Goal: Transaction & Acquisition: Purchase product/service

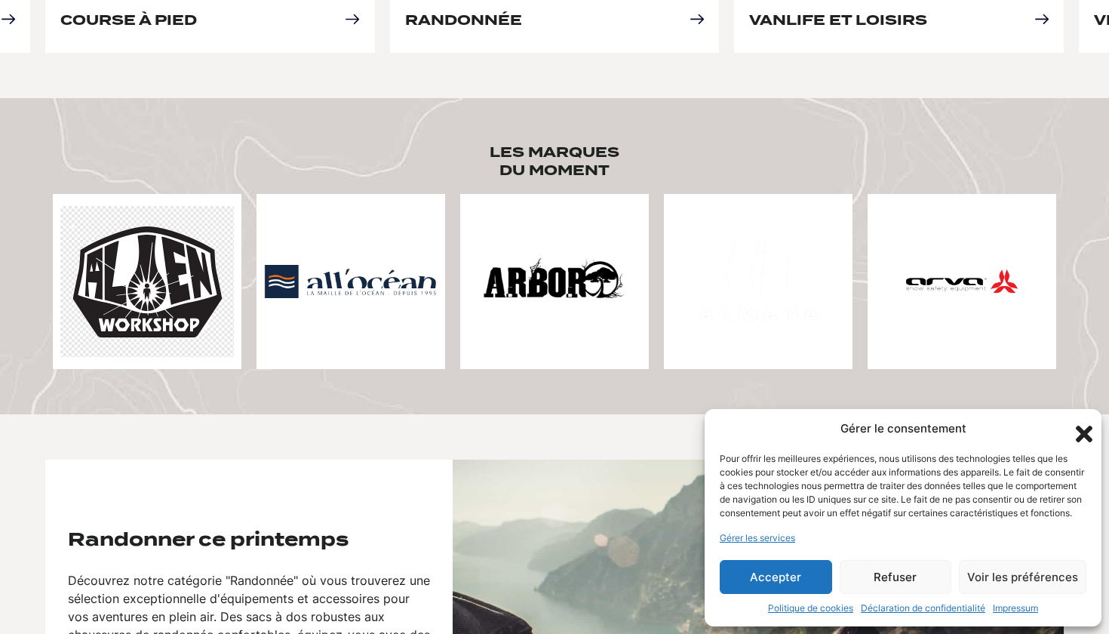
scroll to position [428, 0]
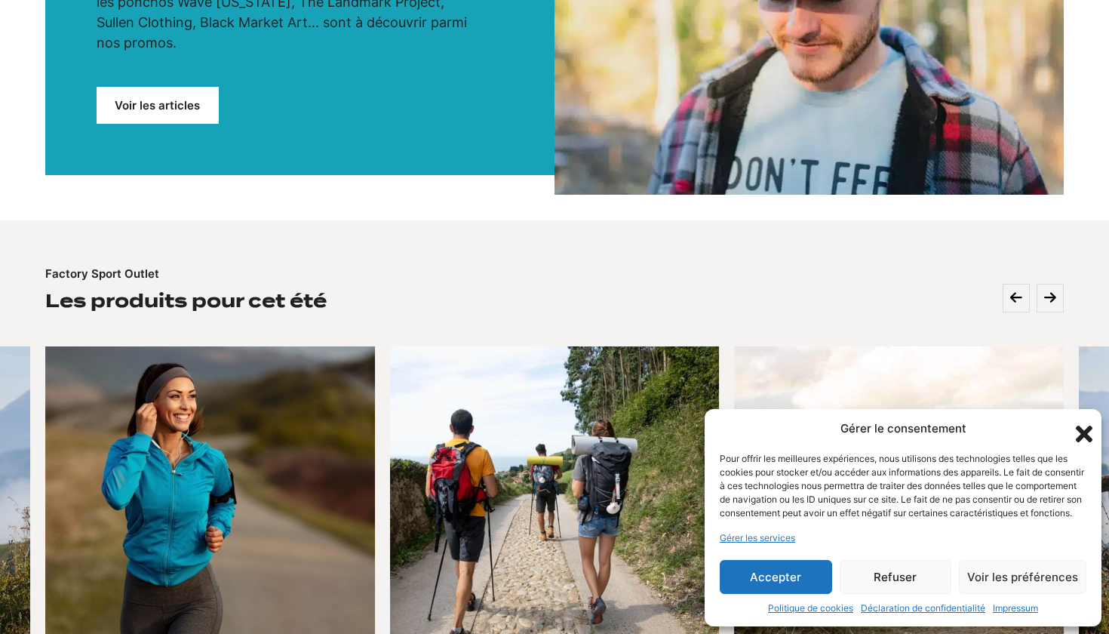
click at [157, 88] on link "Voir les articles" at bounding box center [158, 105] width 122 height 37
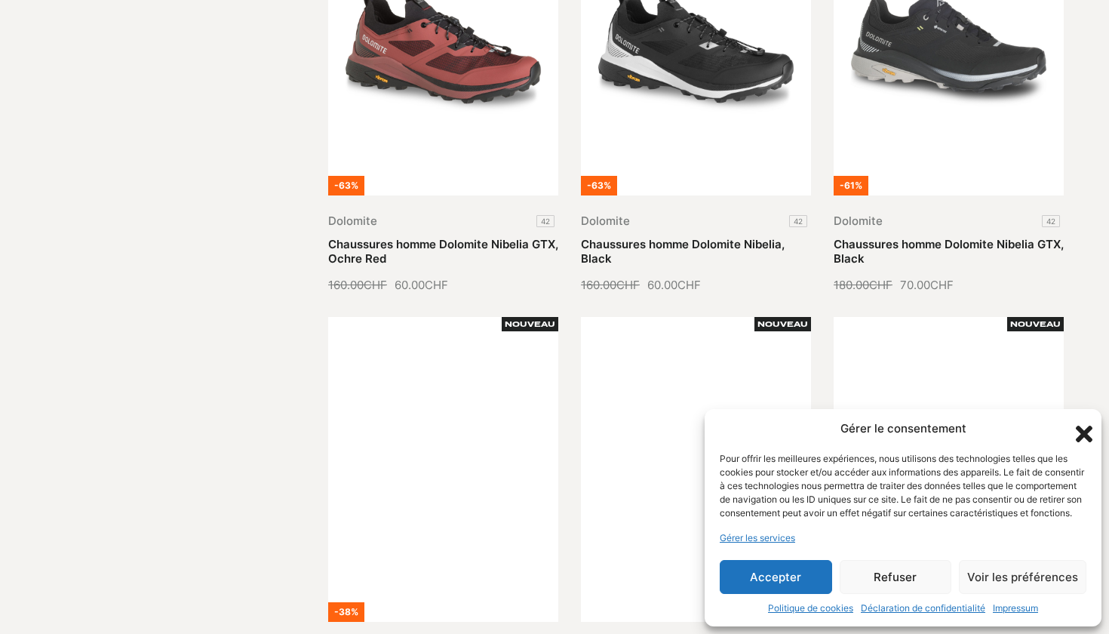
scroll to position [1043, 0]
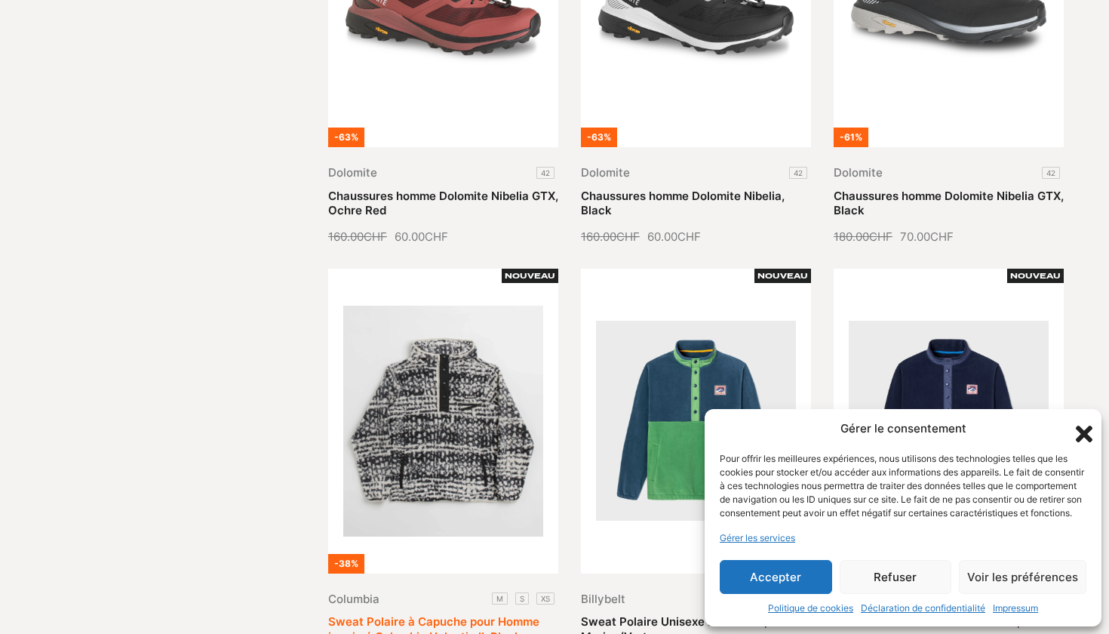
click at [436, 614] on link "Sweat Polaire à Capuche pour Homme imprimé Columbia Helvetia II, Black" at bounding box center [433, 628] width 211 height 29
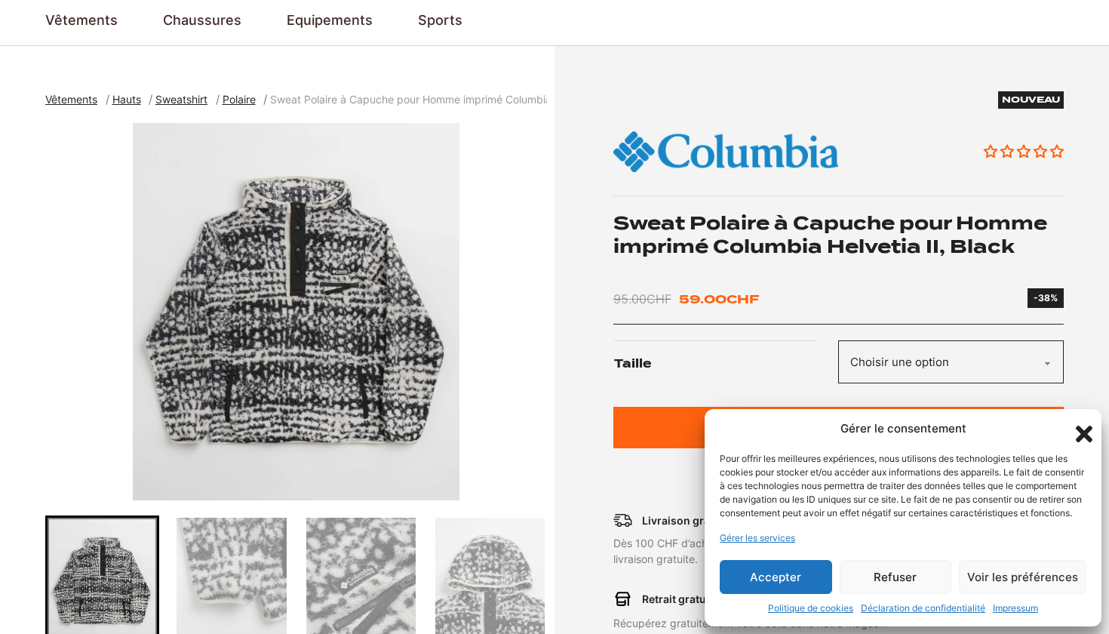
click at [1093, 421] on icon "Fermer la boîte de dialogue" at bounding box center [1084, 434] width 26 height 26
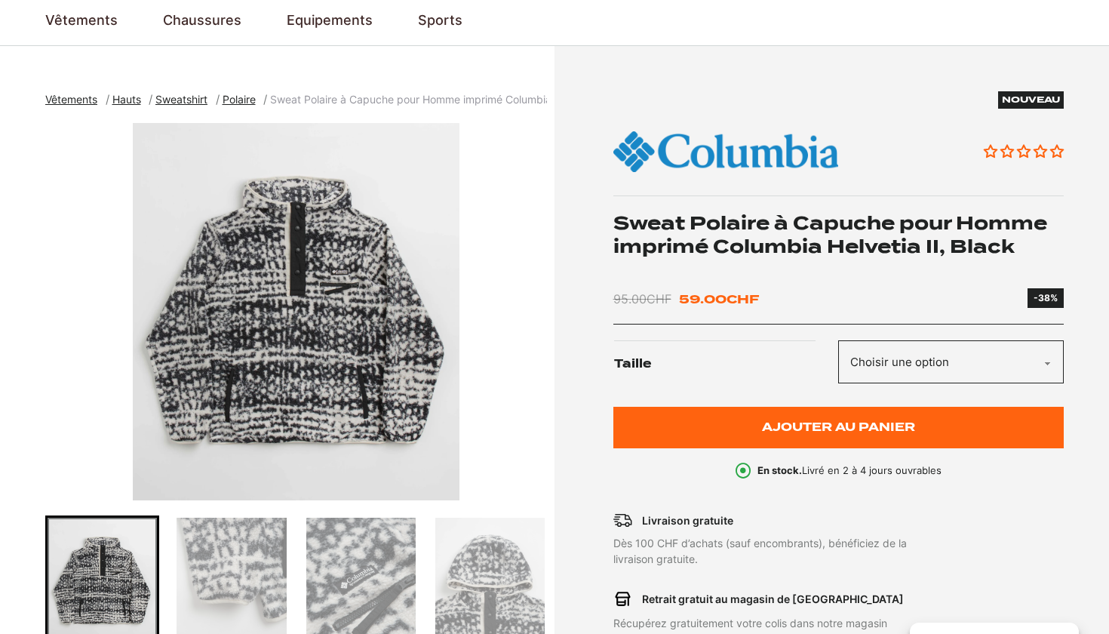
click at [725, 141] on img at bounding box center [726, 152] width 226 height 57
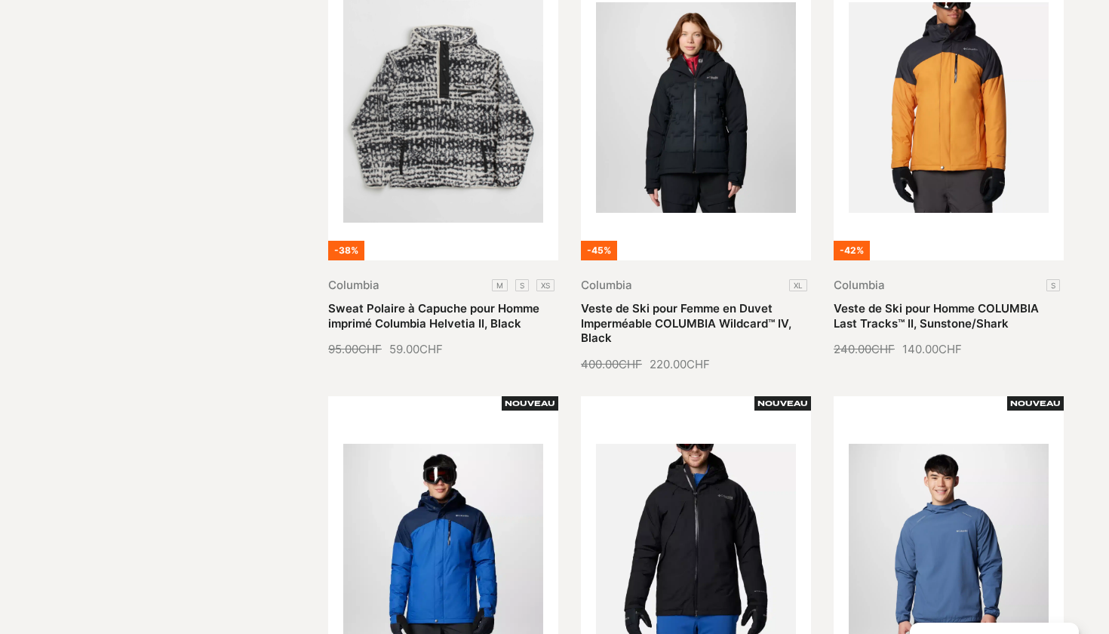
scroll to position [464, 1]
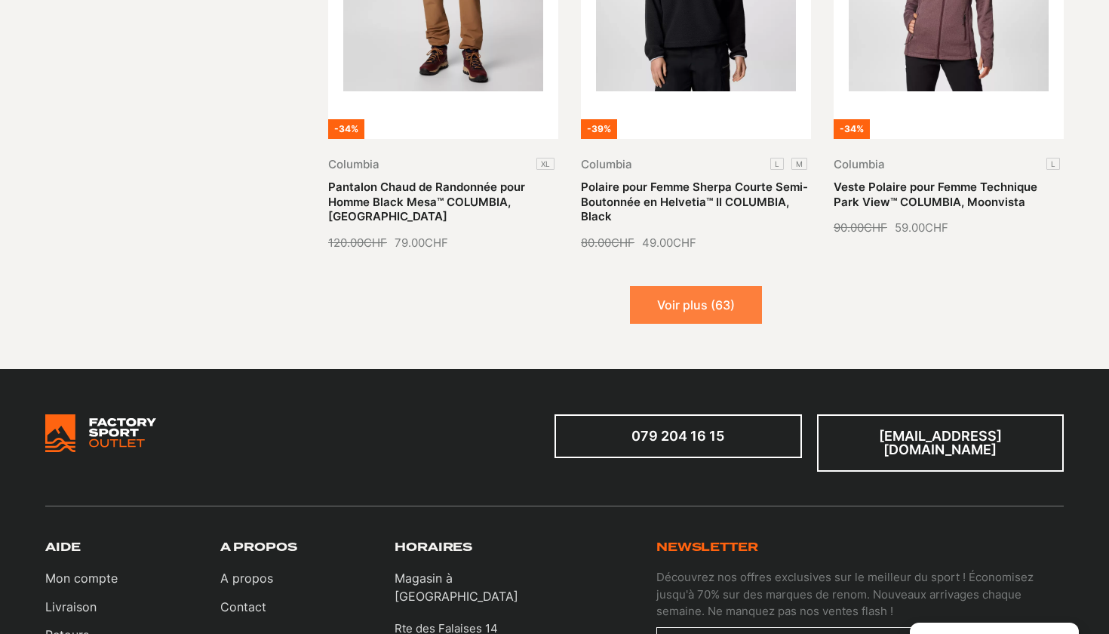
click at [735, 307] on button "Voir plus (63)" at bounding box center [696, 305] width 132 height 38
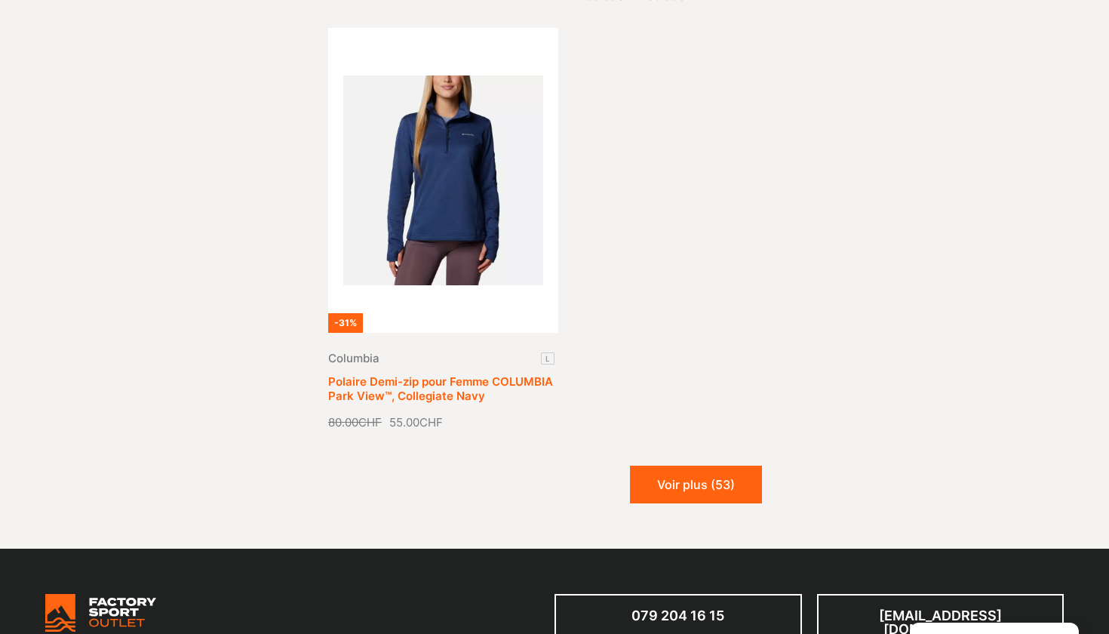
scroll to position [3444, 0]
